Goal: Task Accomplishment & Management: Use online tool/utility

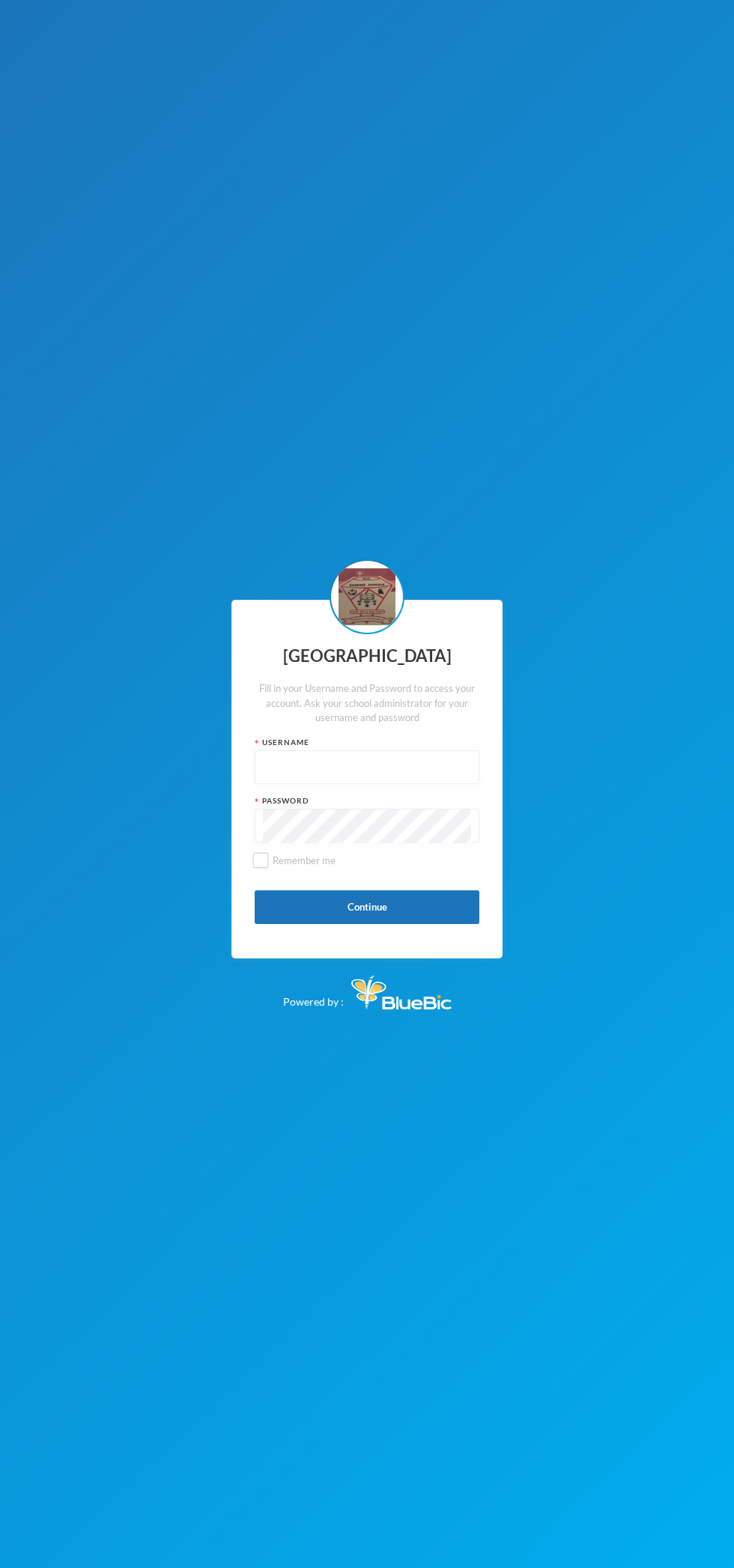
click at [332, 764] on input "text" at bounding box center [367, 768] width 209 height 34
type input "Admin"
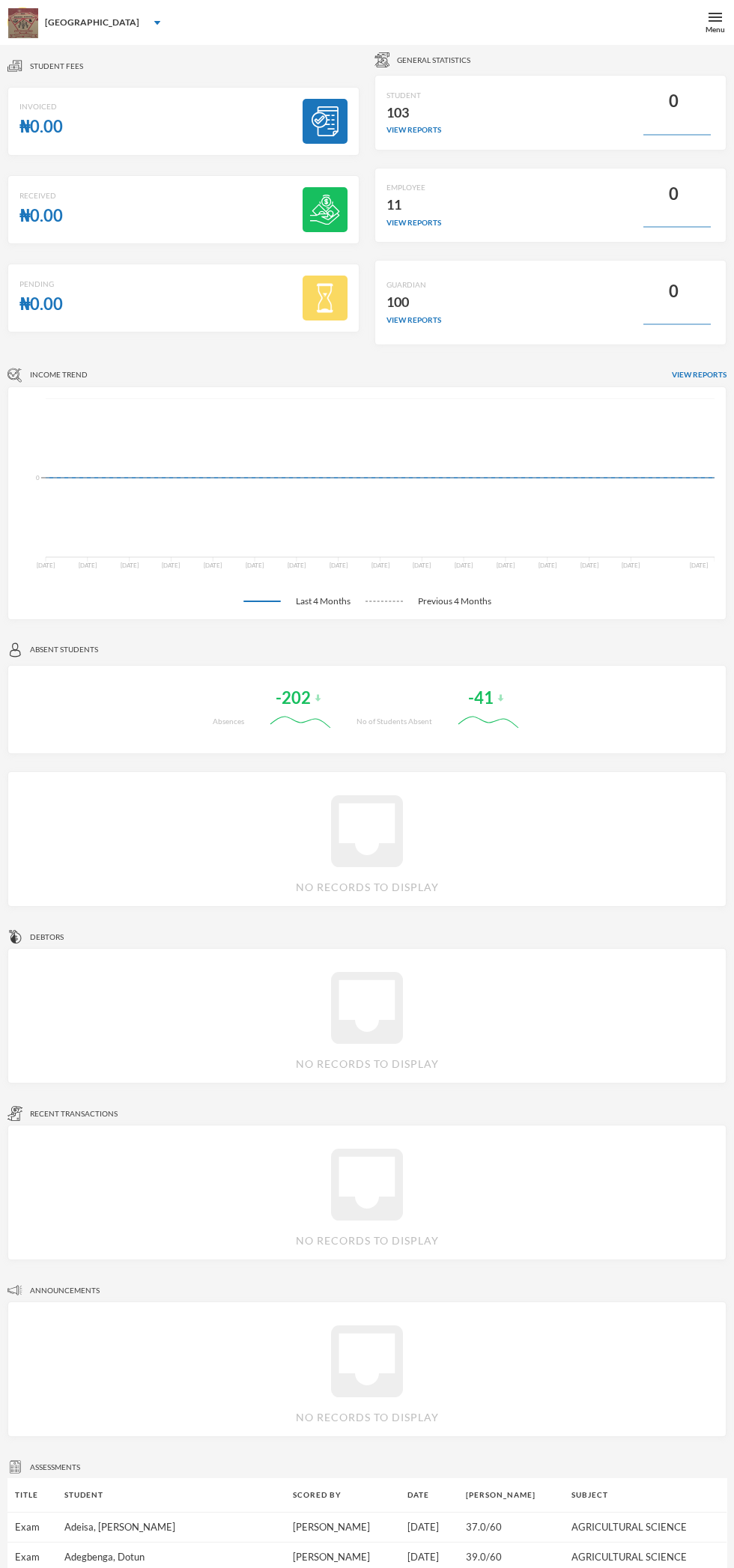
click at [697, 21] on div "Menu" at bounding box center [715, 22] width 38 height 45
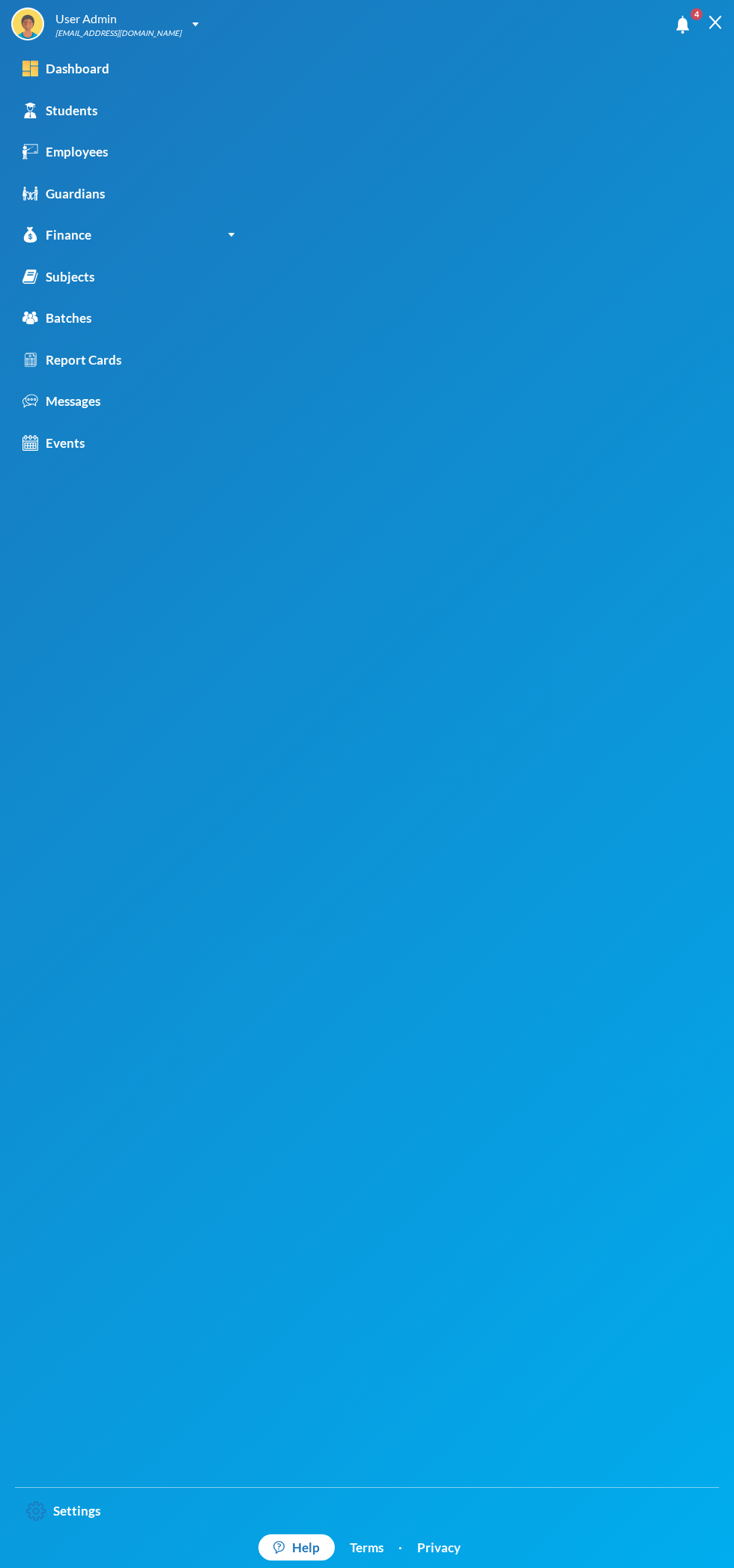
click at [716, 22] on img at bounding box center [715, 22] width 14 height 14
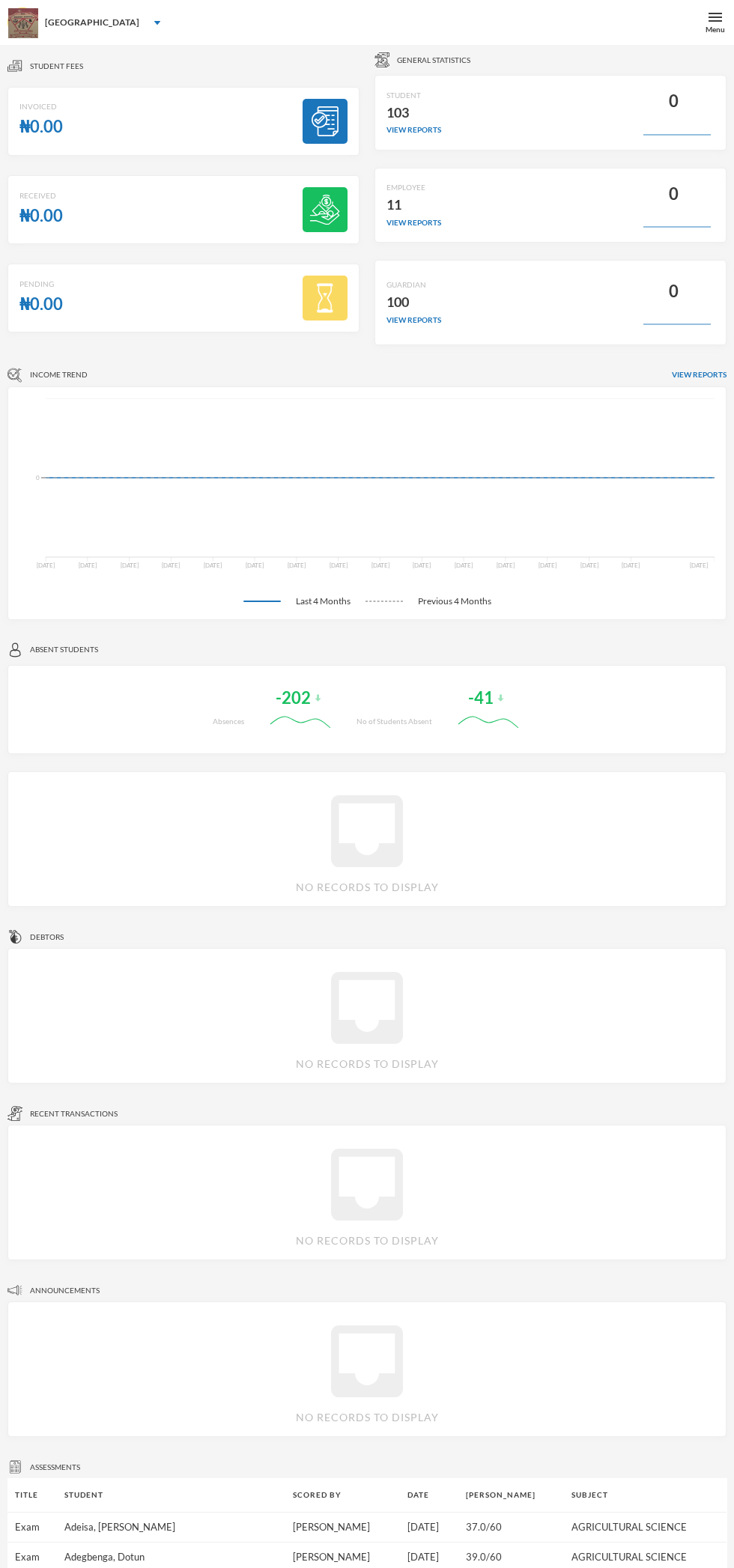
click at [695, 22] on span "4" at bounding box center [696, 14] width 24 height 24
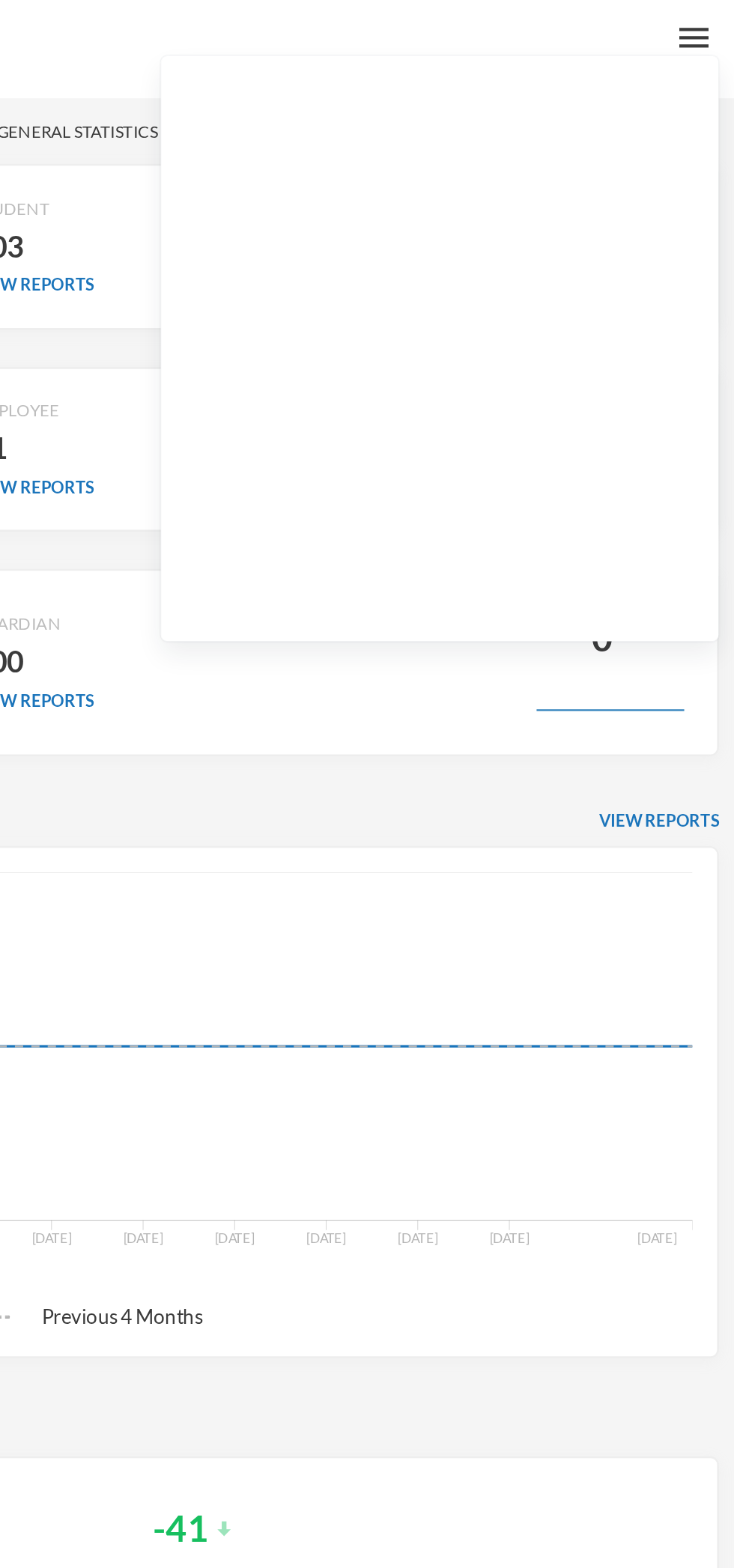
click at [708, 23] on div "Menu" at bounding box center [715, 22] width 38 height 45
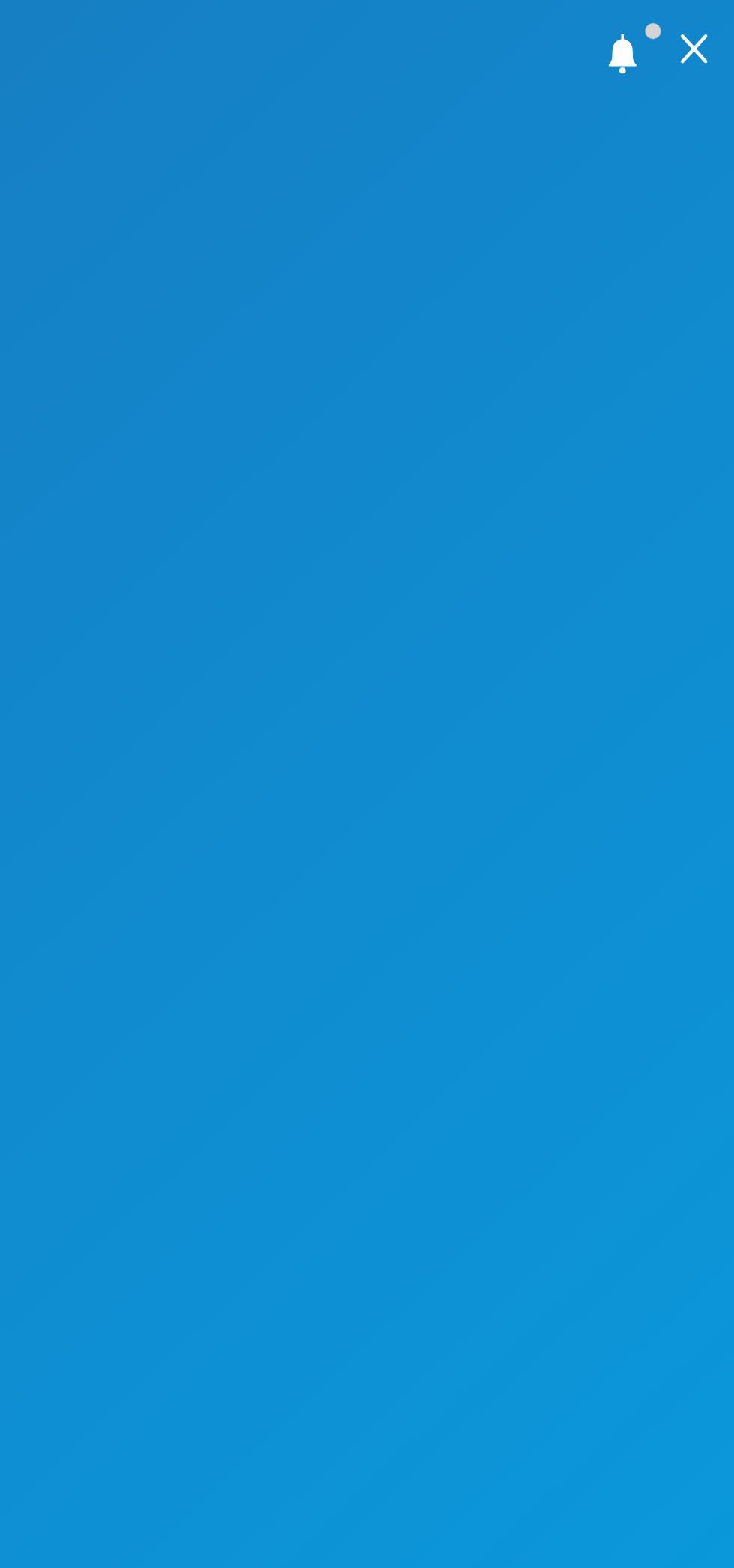
click at [711, 37] on div at bounding box center [715, 22] width 38 height 45
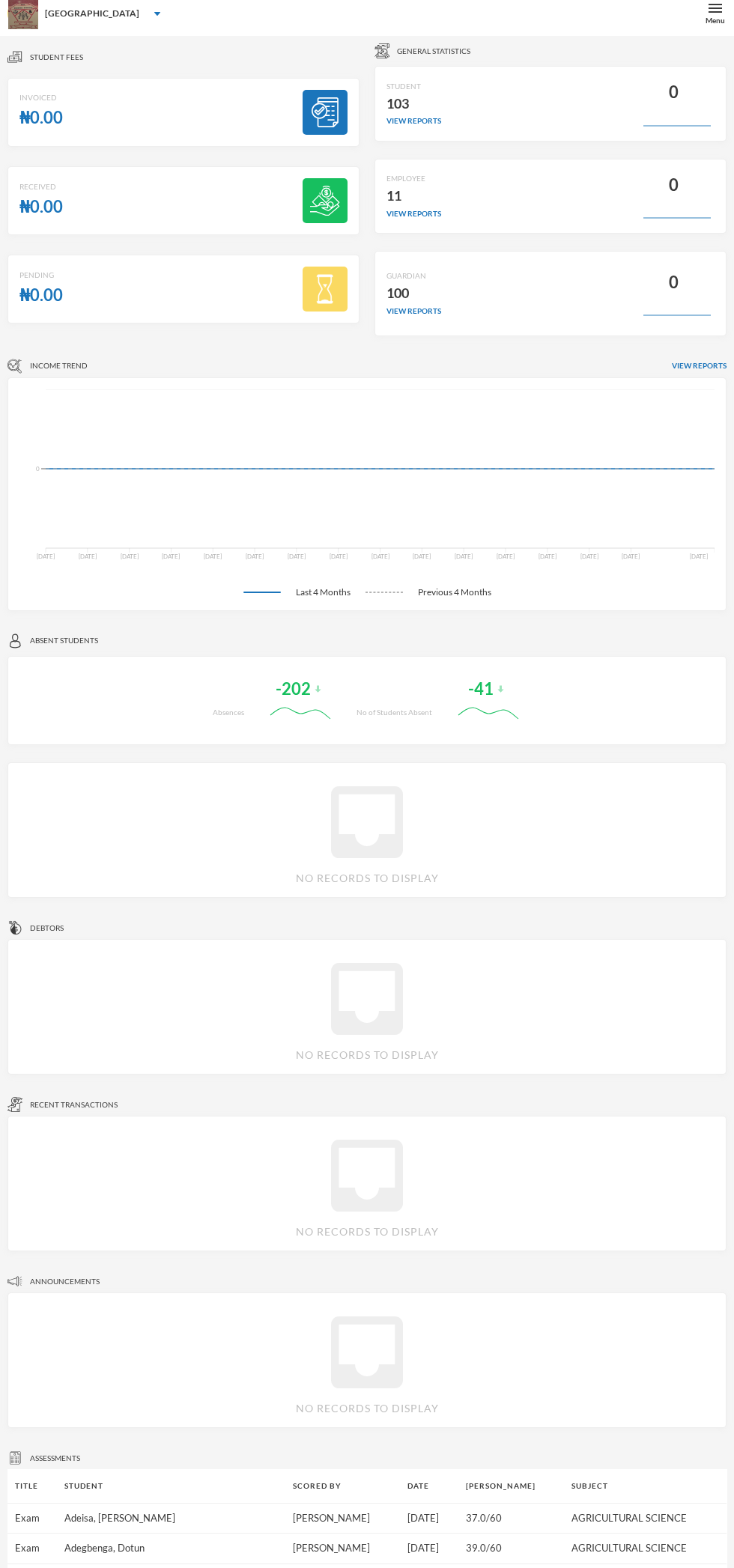
scroll to position [10, 0]
click at [716, 18] on div "Menu" at bounding box center [716, 20] width 19 height 11
